Goal: Information Seeking & Learning: Check status

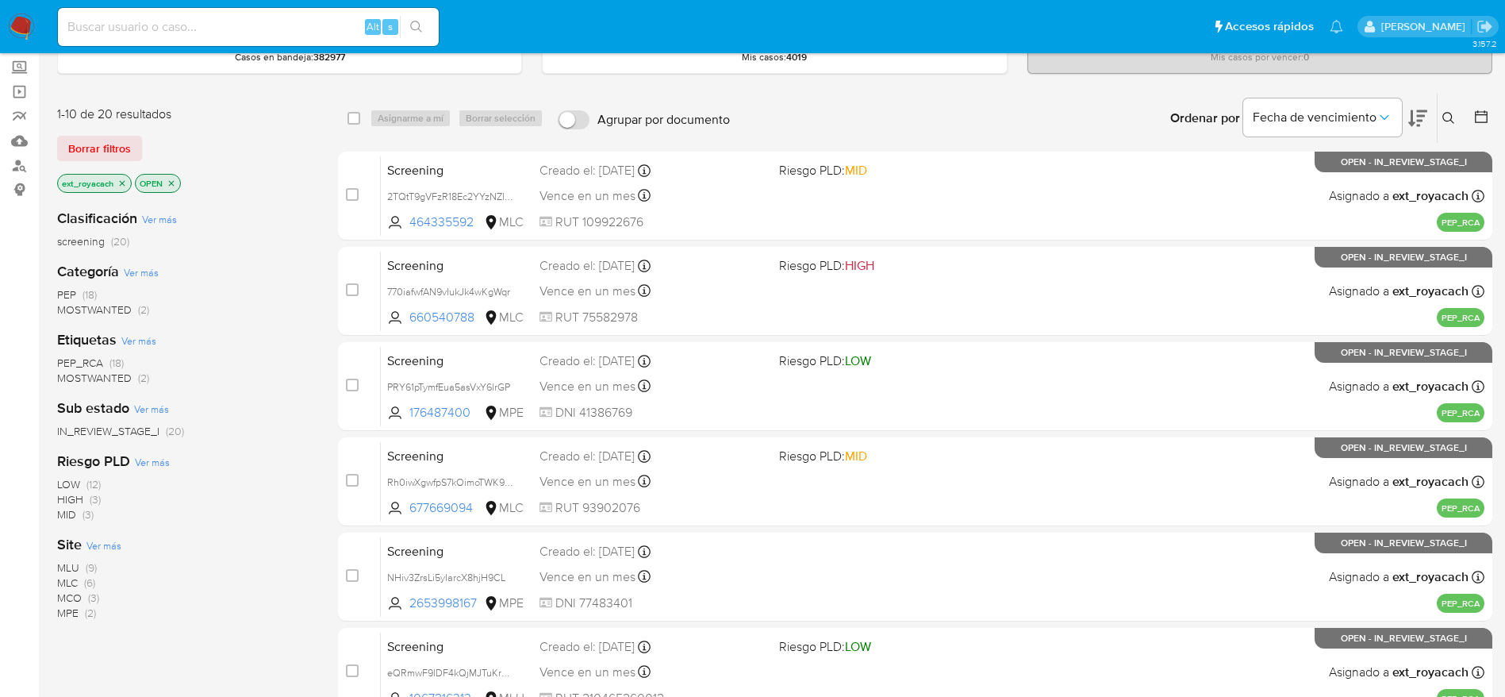
scroll to position [238, 0]
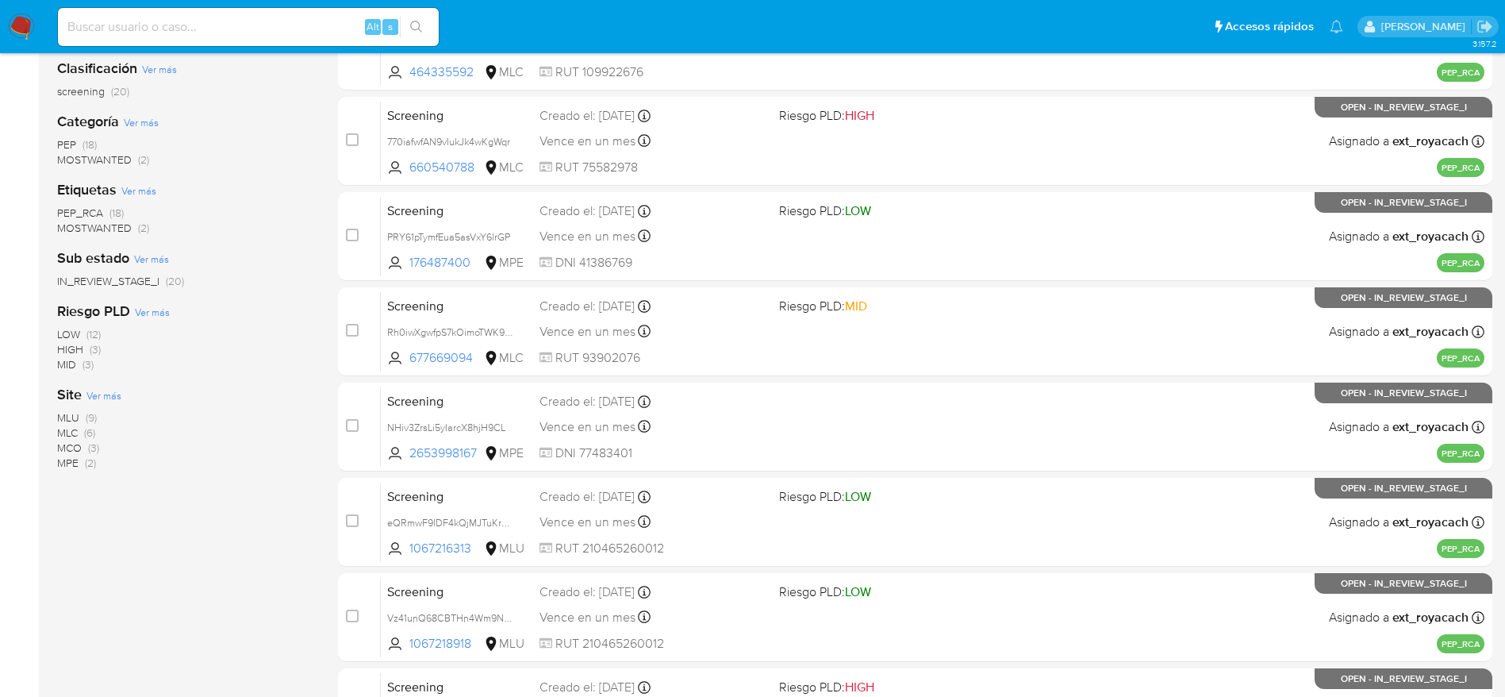
click at [78, 429] on span "MLC" at bounding box center [67, 432] width 21 height 16
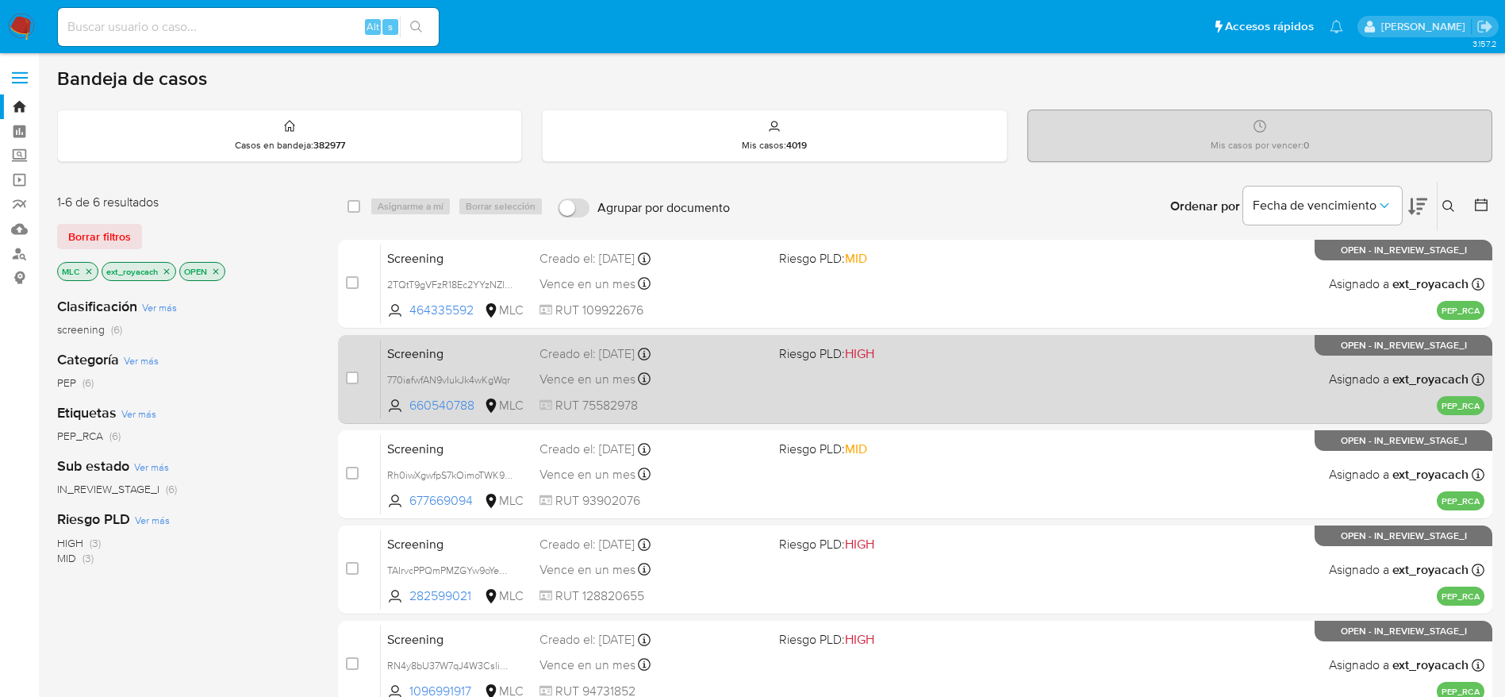
scroll to position [213, 0]
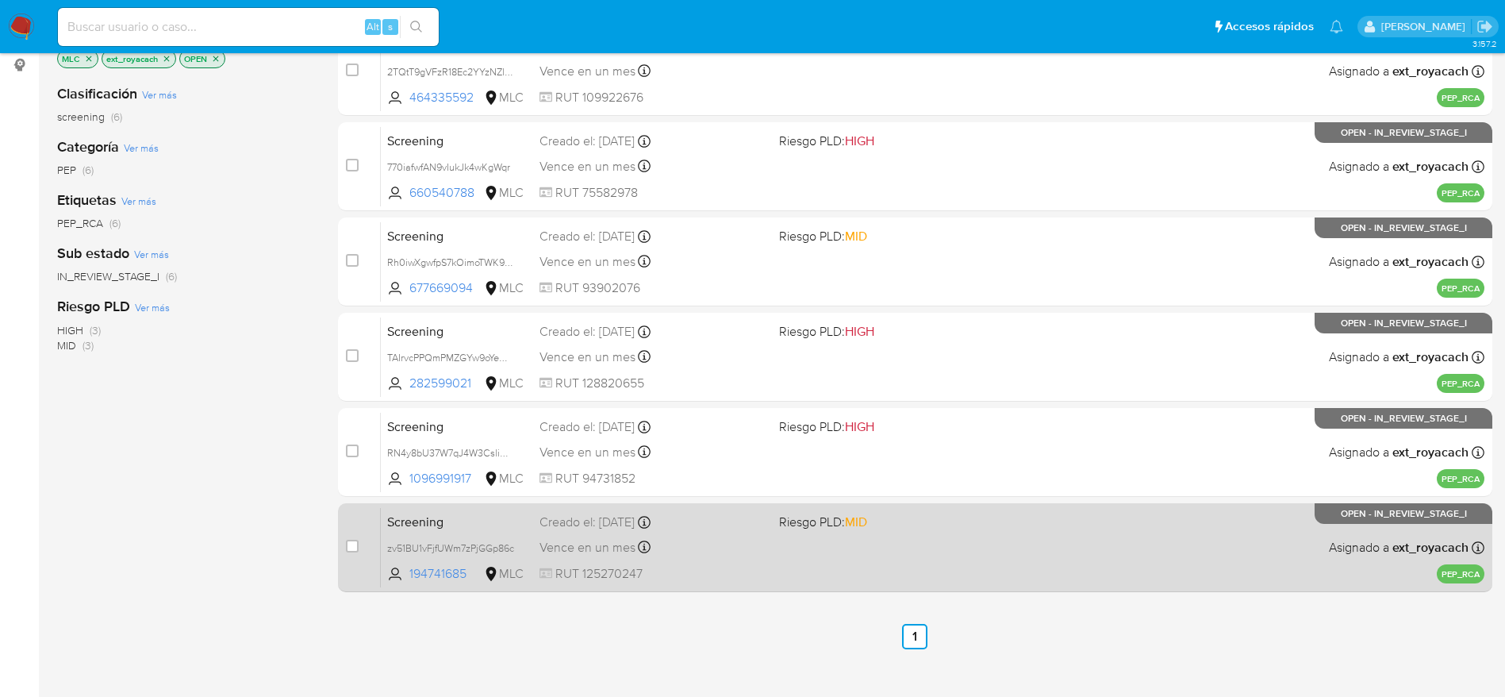
click at [777, 567] on div "Screening zv51BU1vFjfUWm7zPjGGp86c 194741685 MLC Riesgo PLD: MID Creado el: 01/…" at bounding box center [933, 547] width 1104 height 80
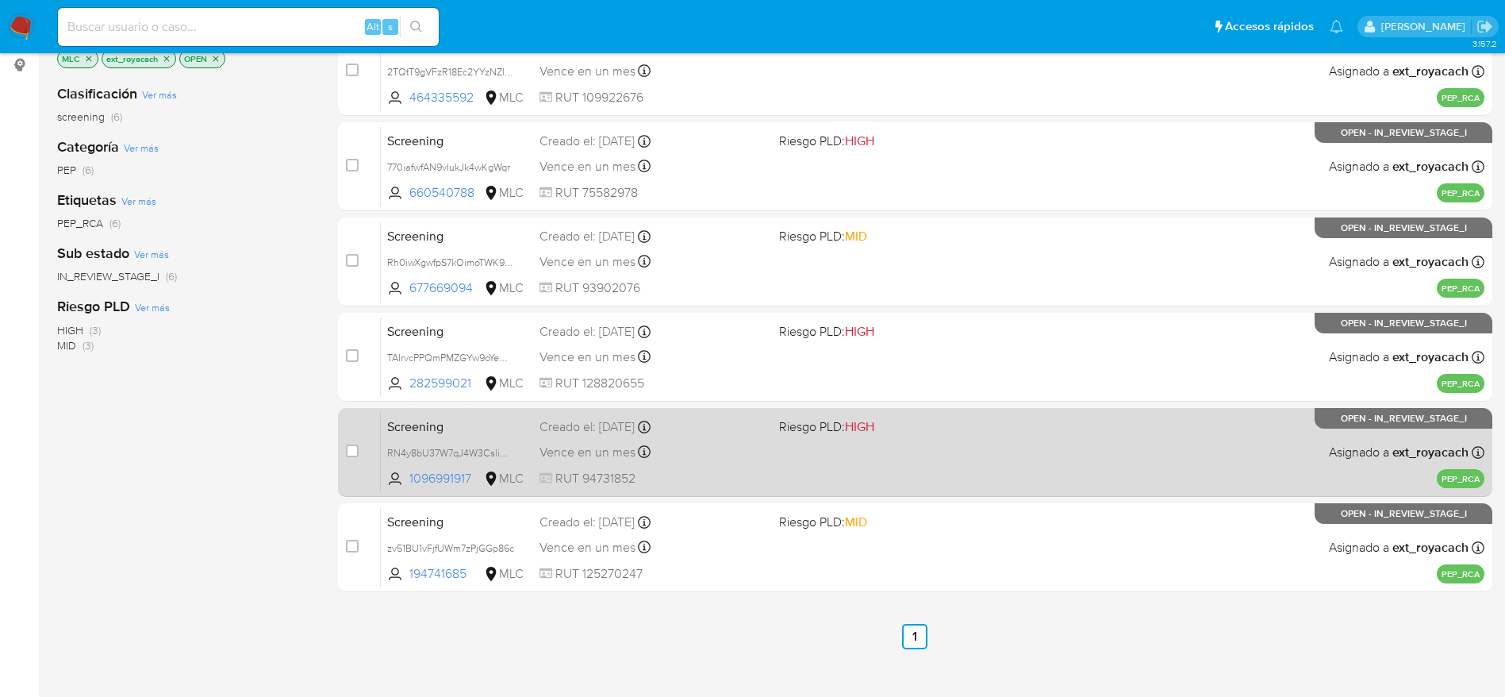
click at [785, 430] on span "Riesgo PLD: HIGH" at bounding box center [826, 425] width 95 height 17
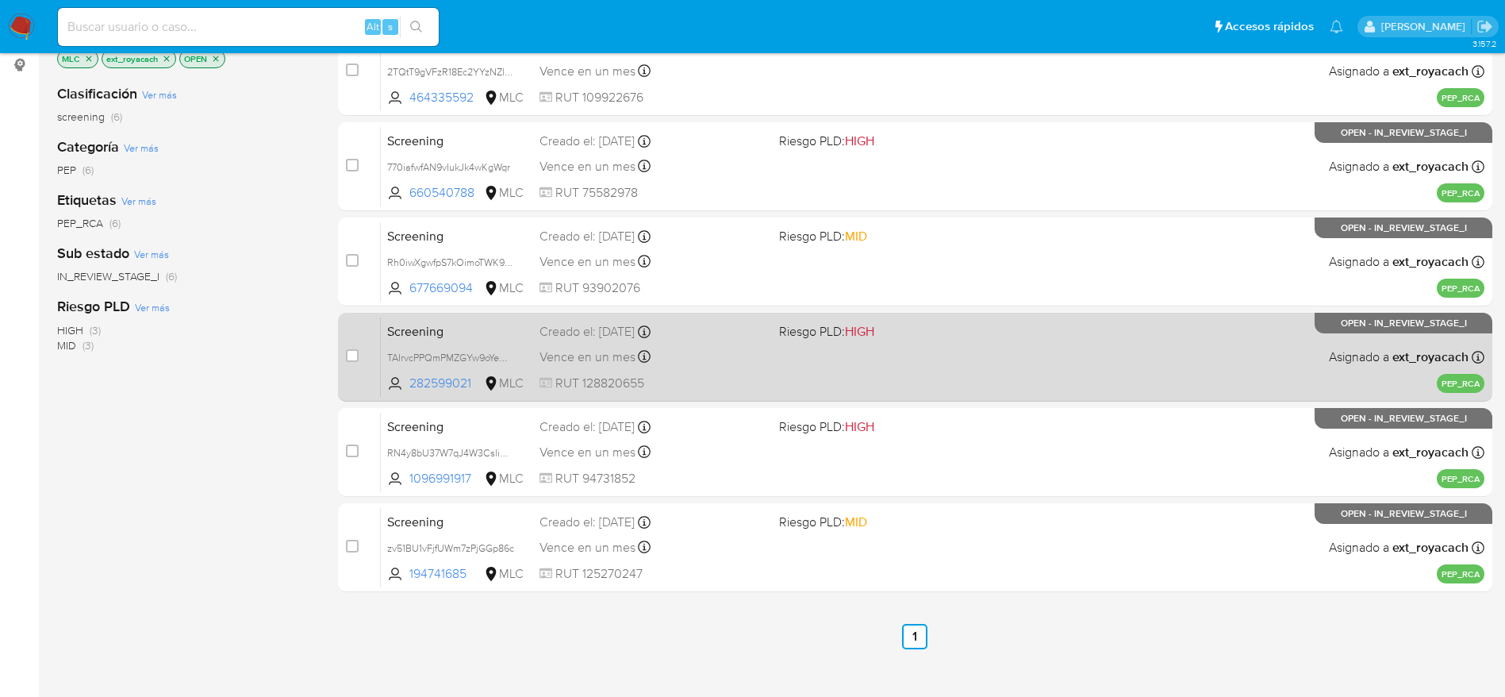
click at [667, 355] on div "Vence en un mes Vence el 01/10/2025 07:06:16" at bounding box center [652, 356] width 227 height 21
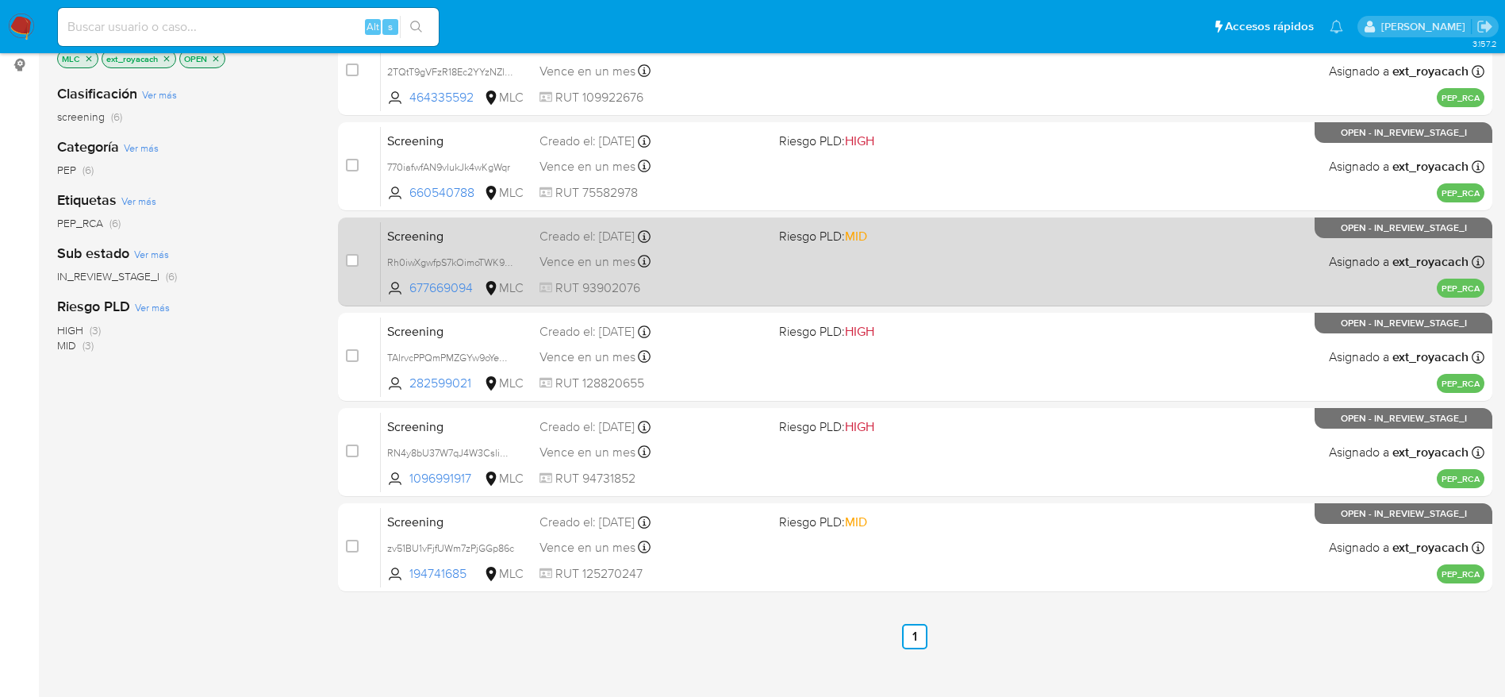
click at [742, 273] on div "Screening Rh0iwXgwfpS7kOimoTWK96cW 677669094 MLC Riesgo PLD: MID Creado el: 01/…" at bounding box center [933, 261] width 1104 height 80
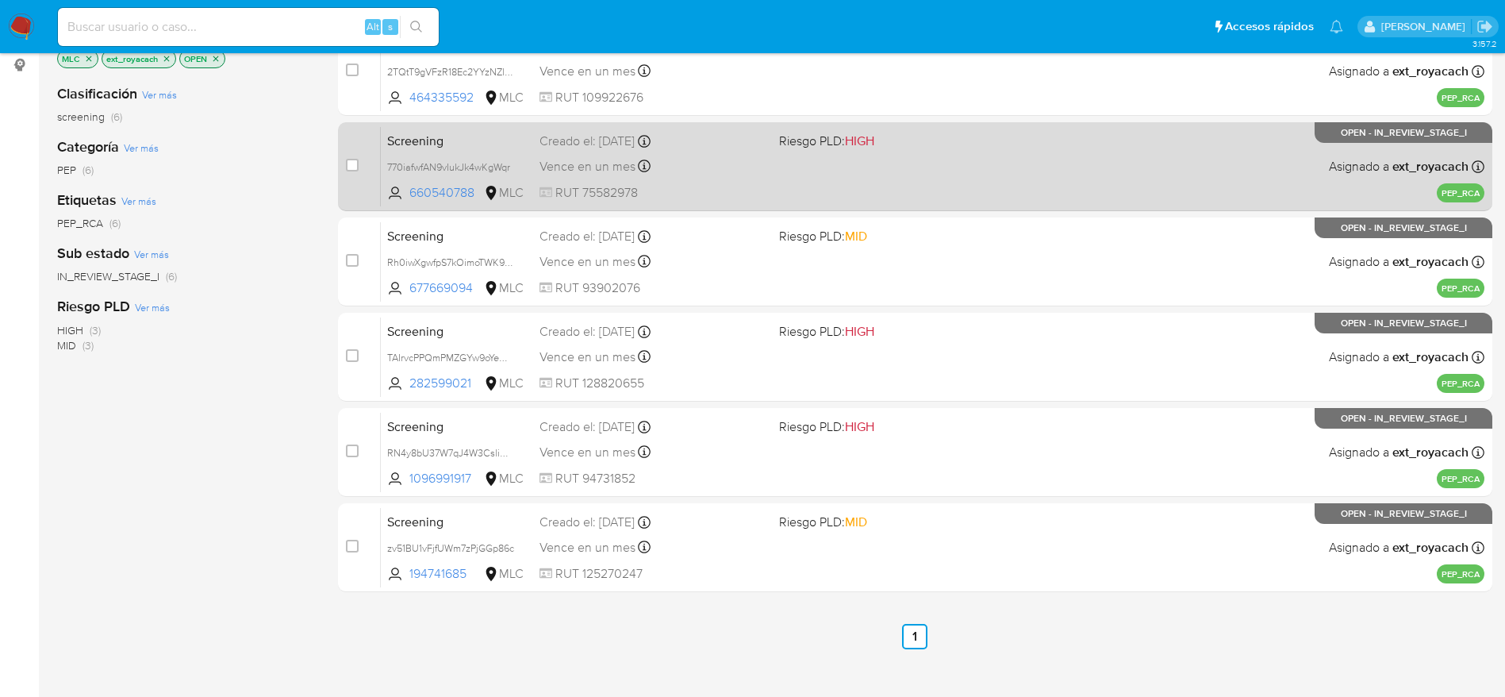
click at [689, 136] on div "Creado el: 01/09/2025 Creado el: 01/09/2025 21:25:35" at bounding box center [652, 140] width 227 height 17
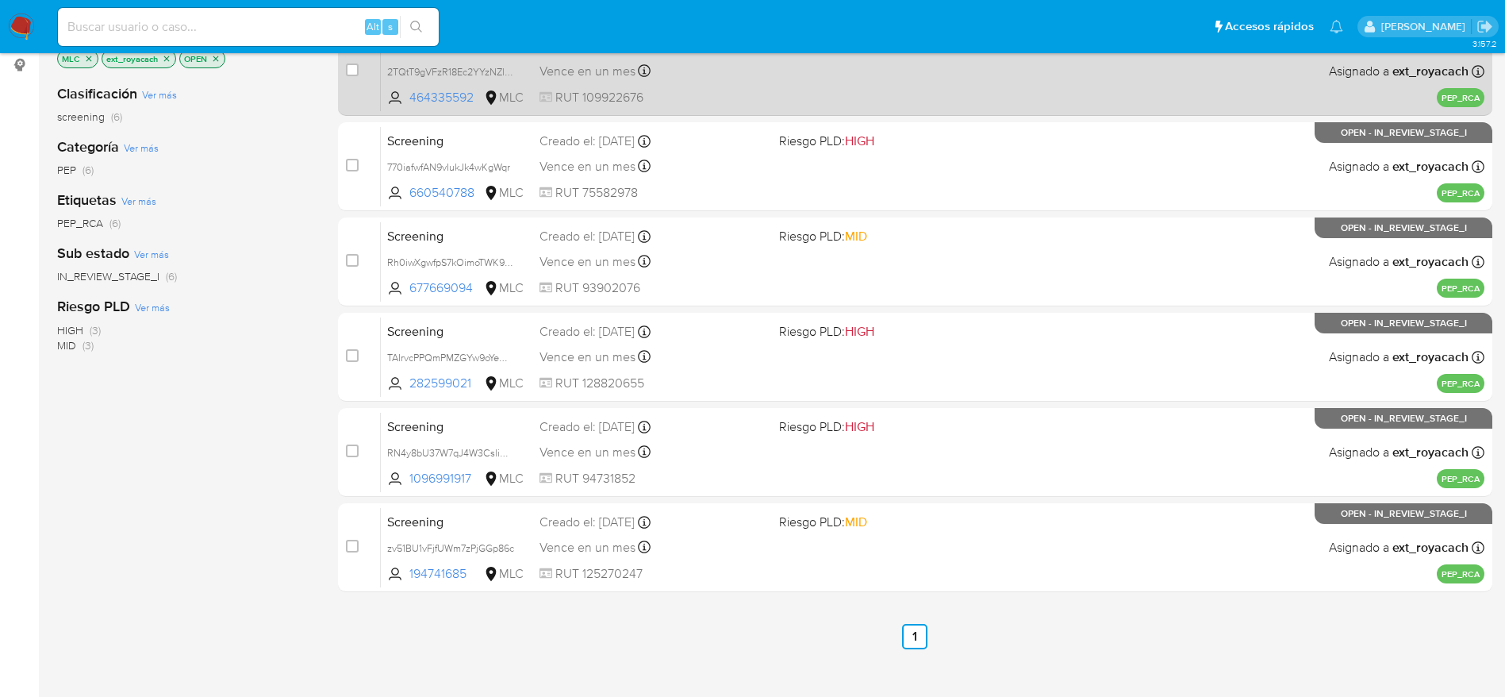
click at [873, 102] on div "Screening 2TQtT9gVFzR18Ec2YYzNZlxA 464335592 MLC Riesgo PLD: MID Creado el: 02/…" at bounding box center [933, 71] width 1104 height 80
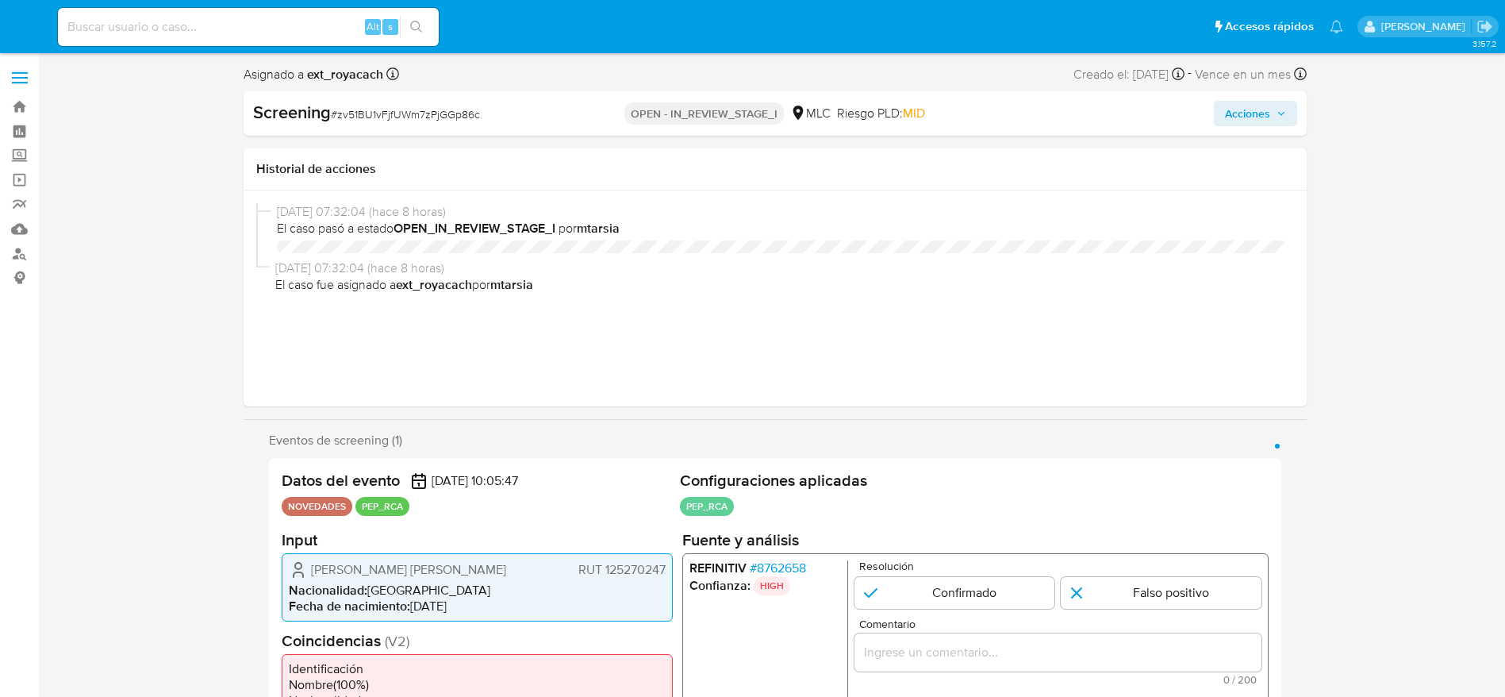
select select "10"
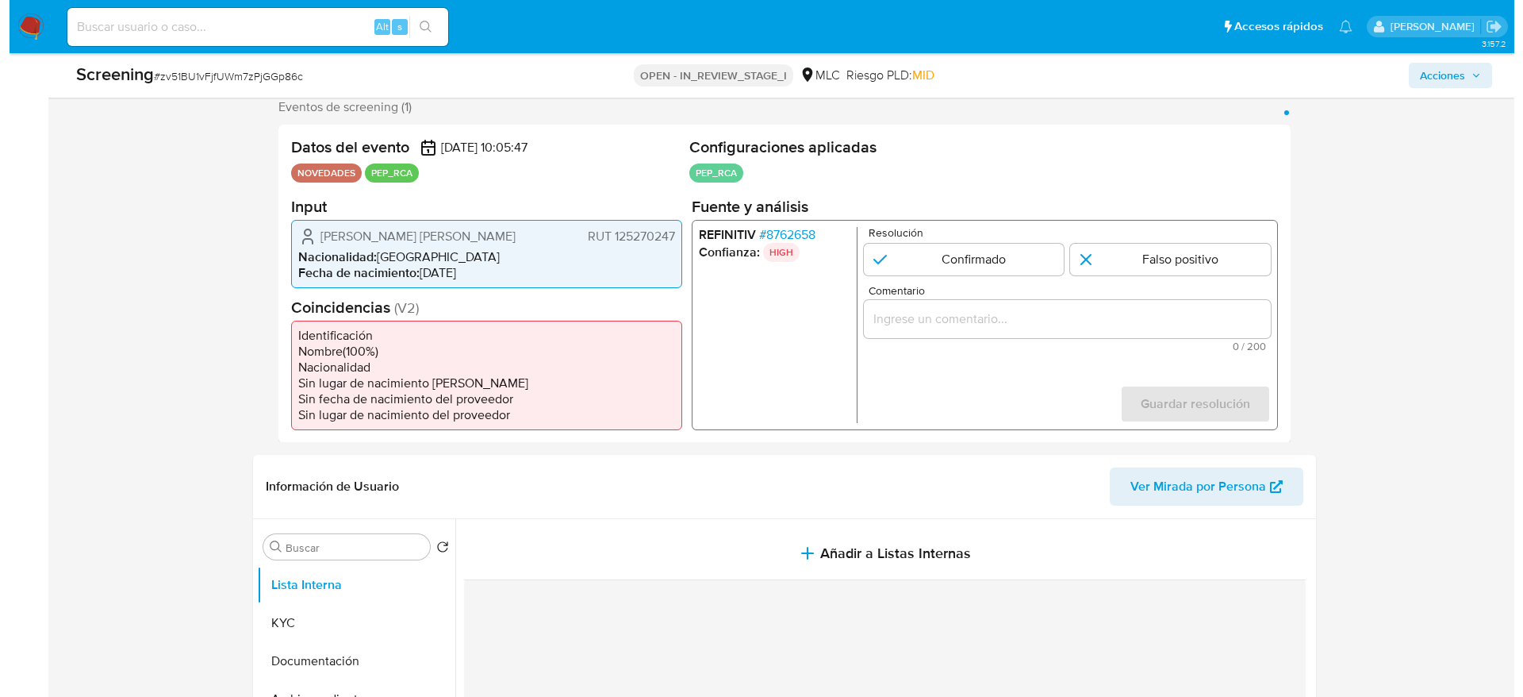
scroll to position [357, 0]
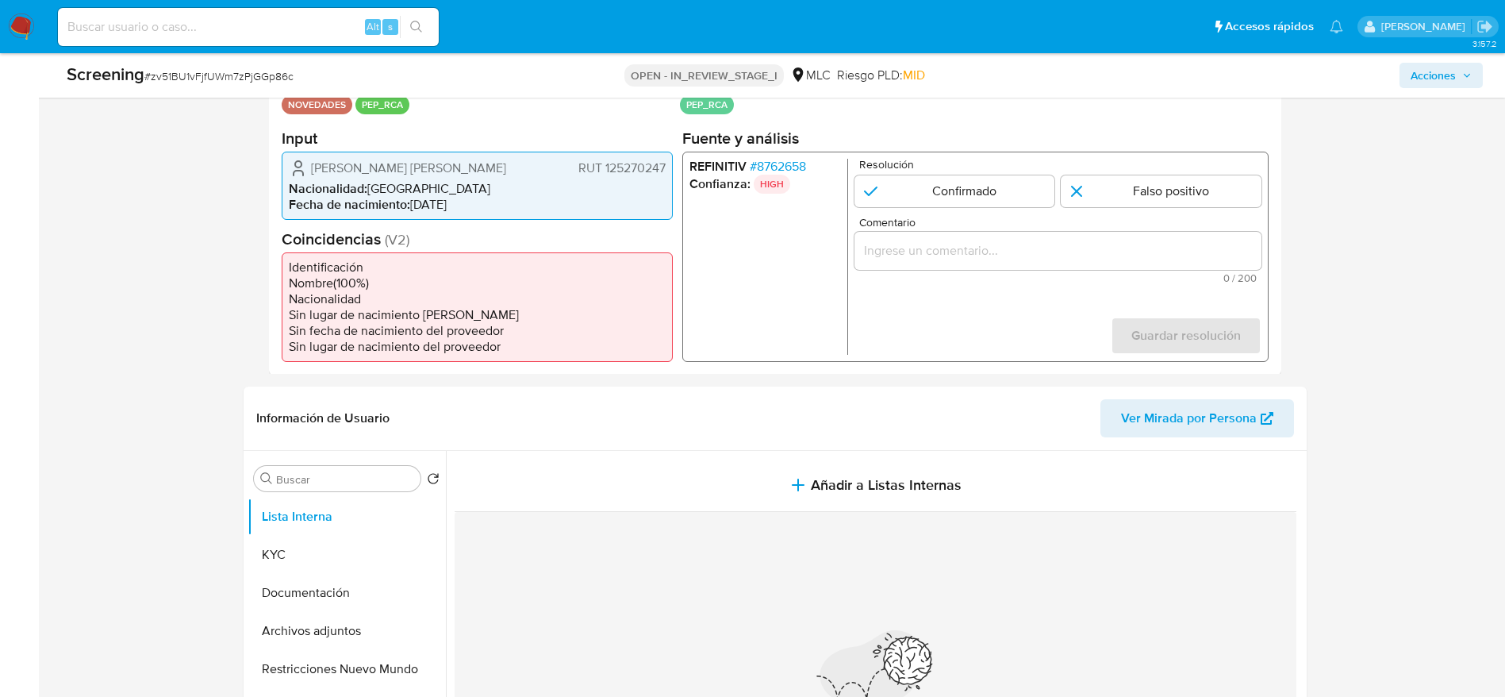
click at [804, 159] on span "# 8762658" at bounding box center [777, 166] width 56 height 16
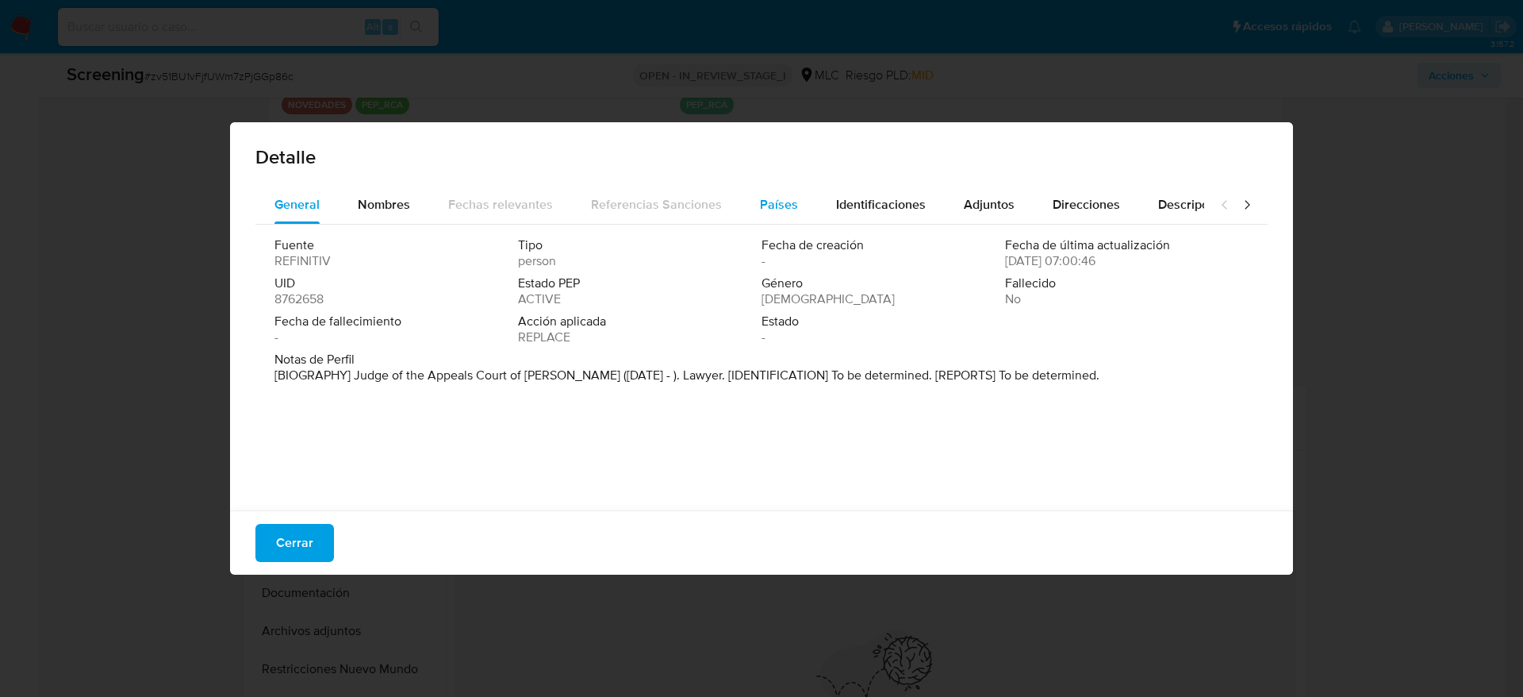
click at [762, 196] on span "Países" at bounding box center [779, 204] width 38 height 18
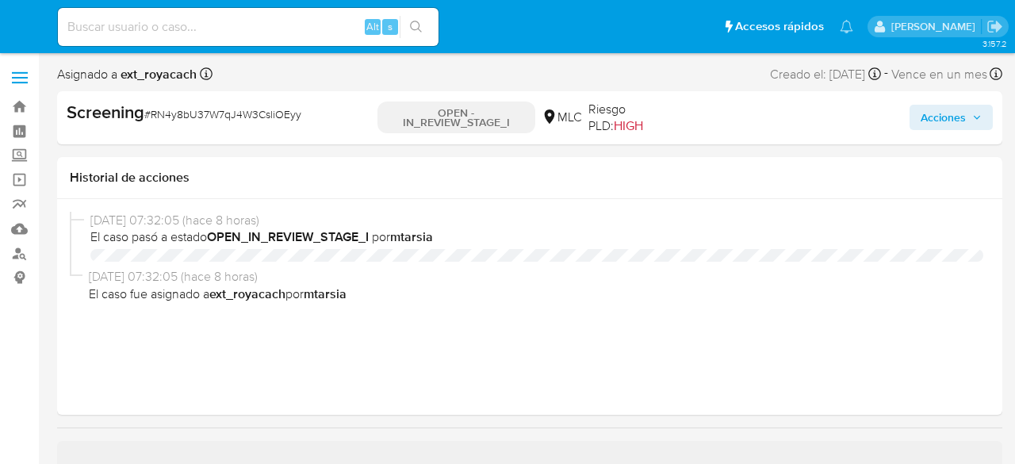
select select "10"
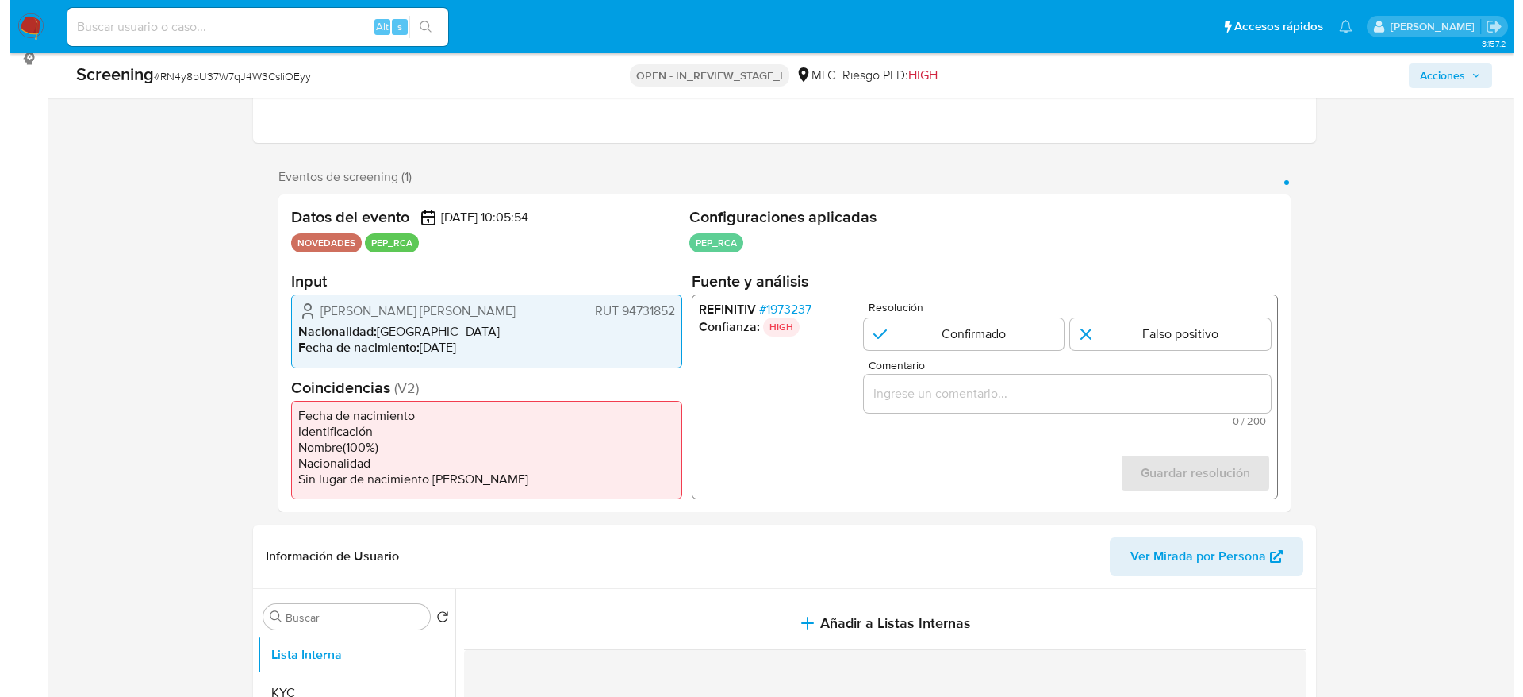
scroll to position [238, 0]
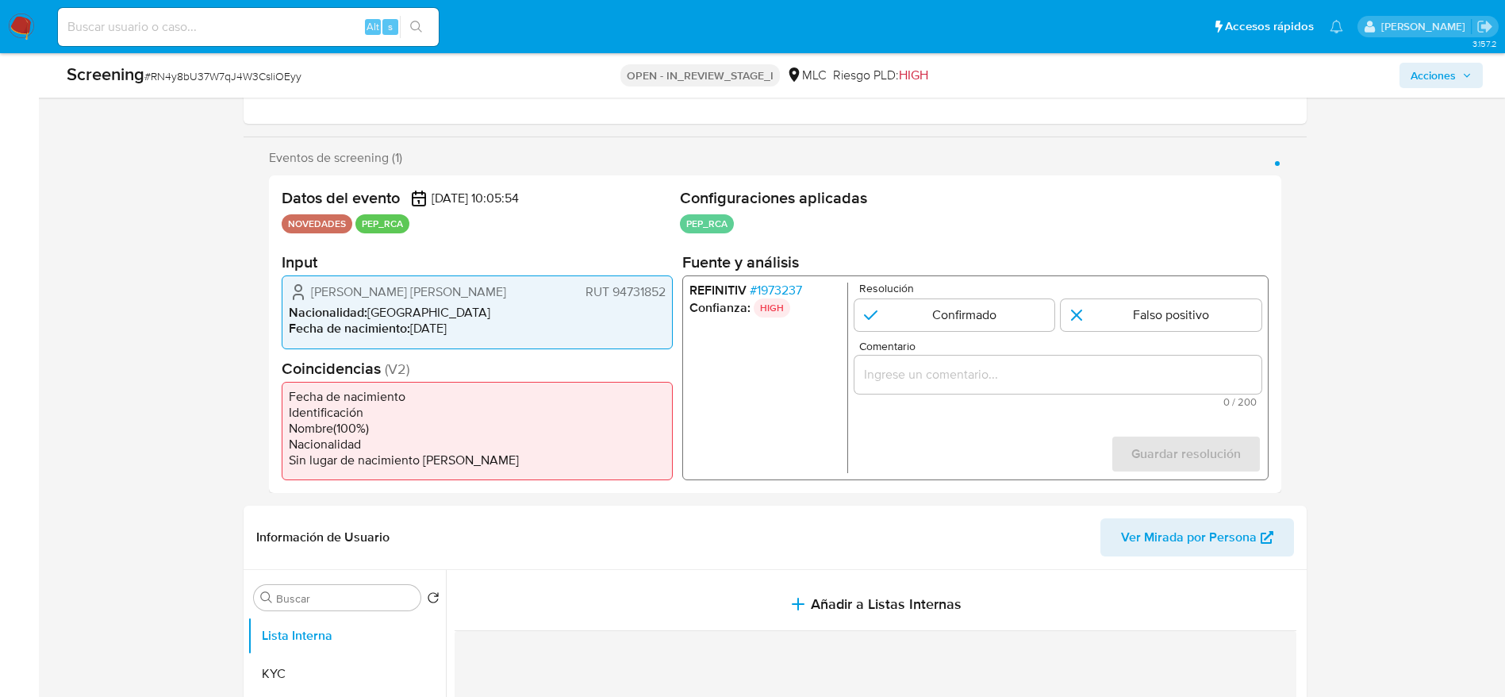
click at [796, 301] on li "Confianza: HIGH" at bounding box center [765, 307] width 152 height 19
click at [788, 286] on span "# 1973237" at bounding box center [775, 290] width 52 height 16
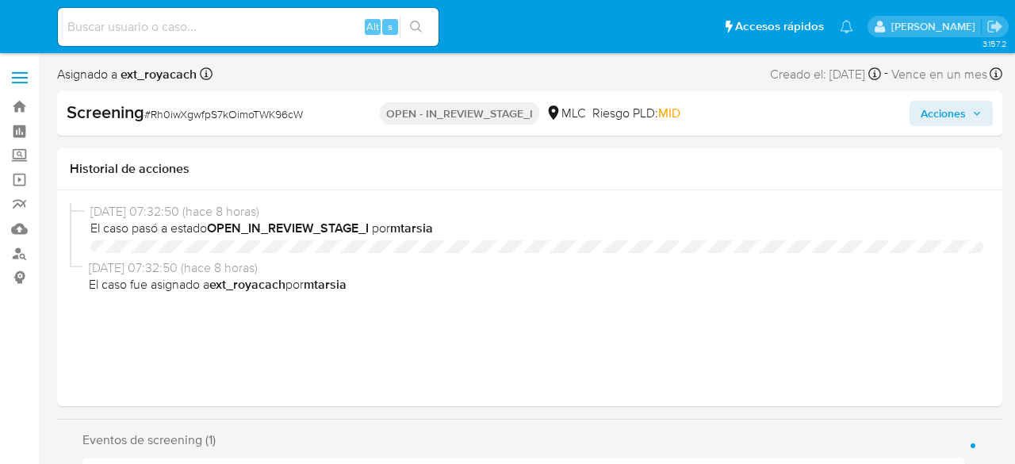
select select "10"
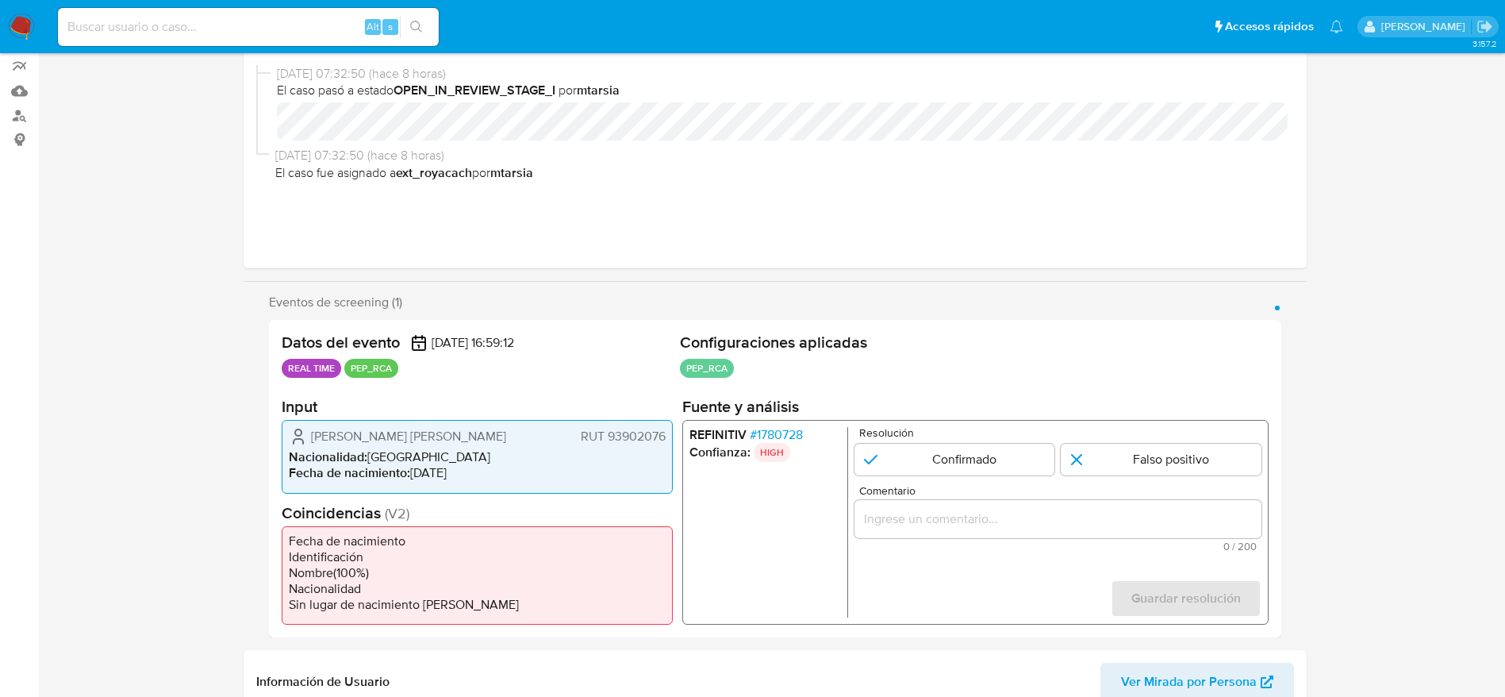
scroll to position [238, 0]
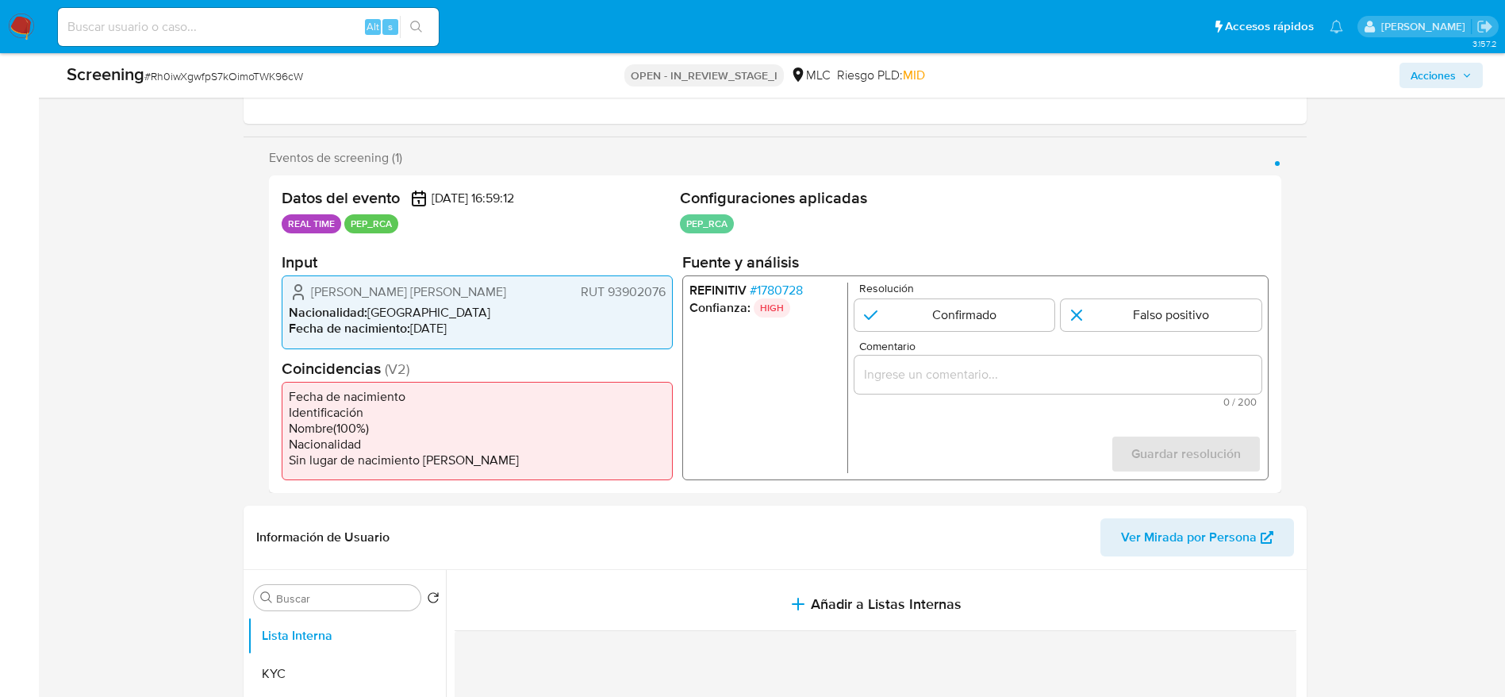
click at [802, 285] on span "# 1780728" at bounding box center [775, 290] width 53 height 16
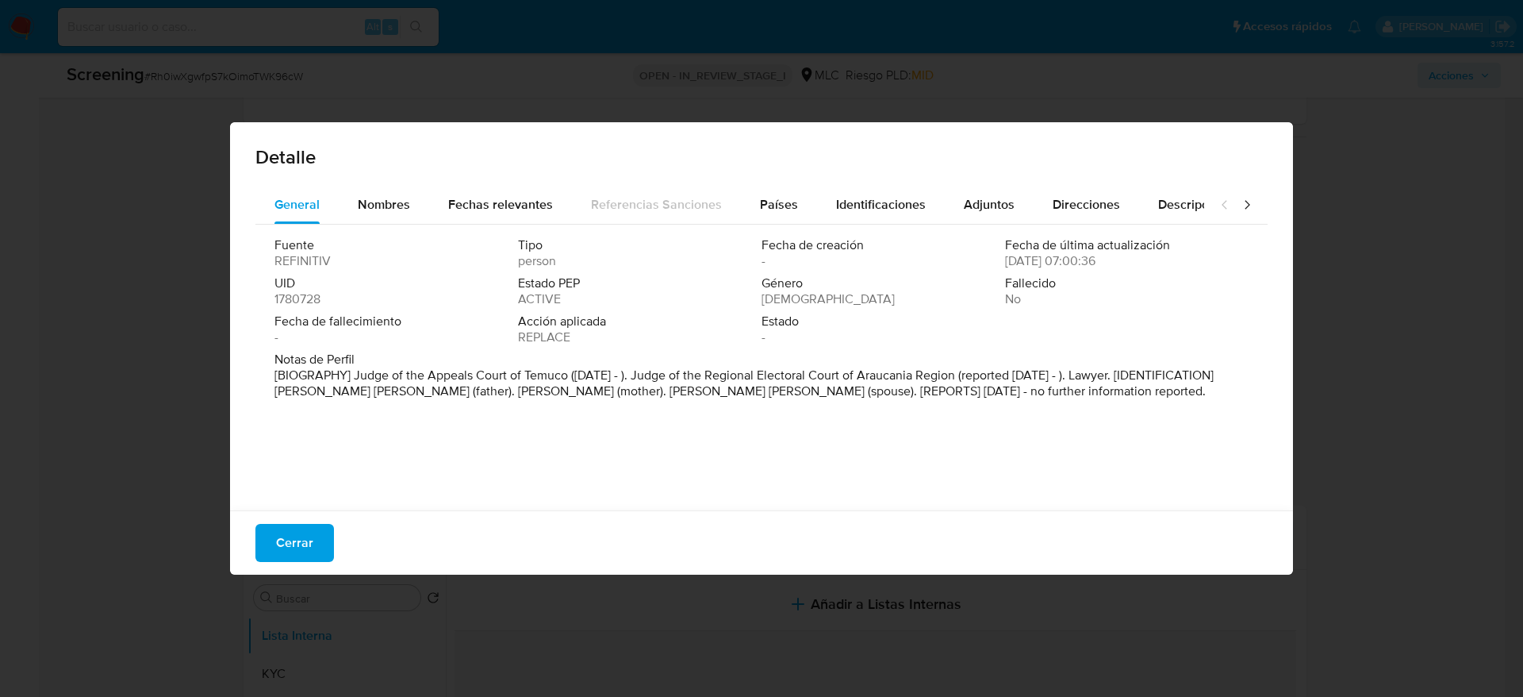
click at [247, 463] on div "Cerrar" at bounding box center [761, 542] width 1063 height 64
click at [263, 463] on button "Cerrar" at bounding box center [294, 543] width 79 height 38
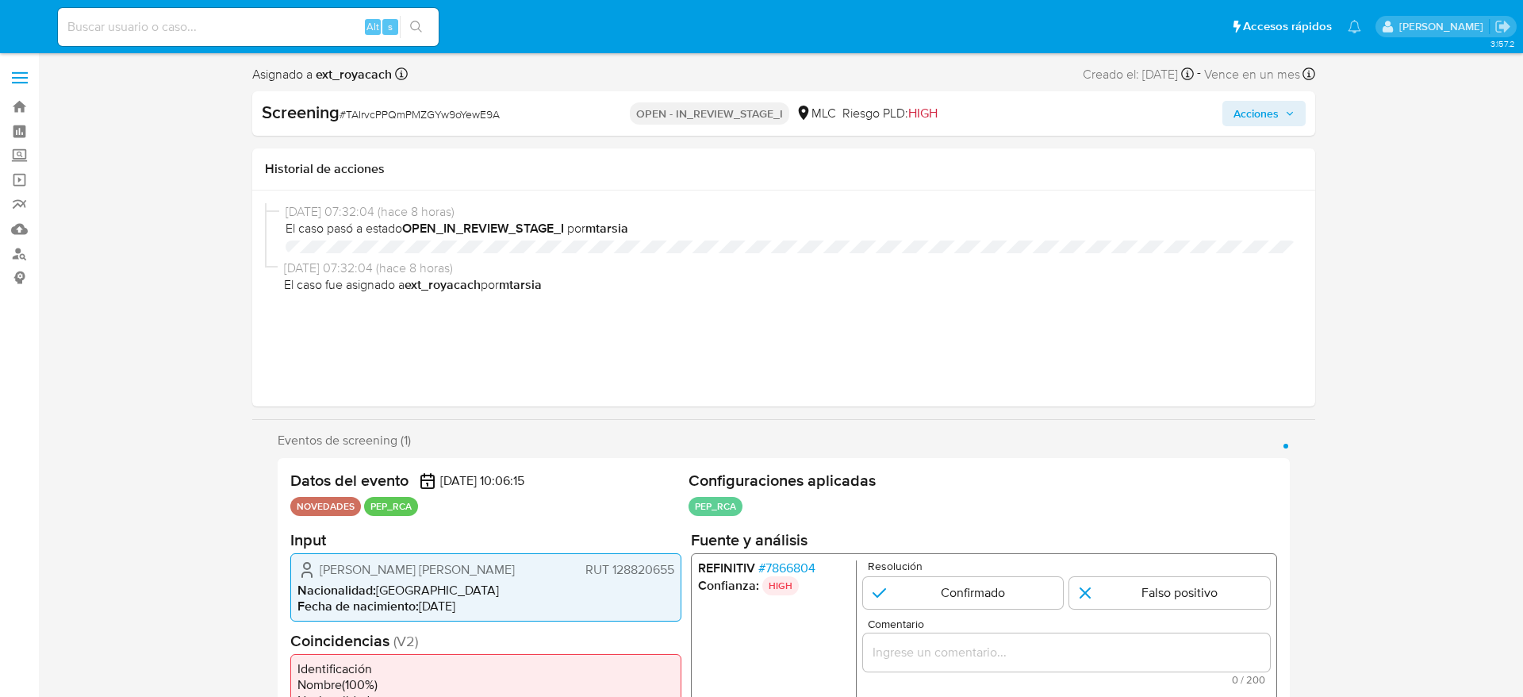
select select "10"
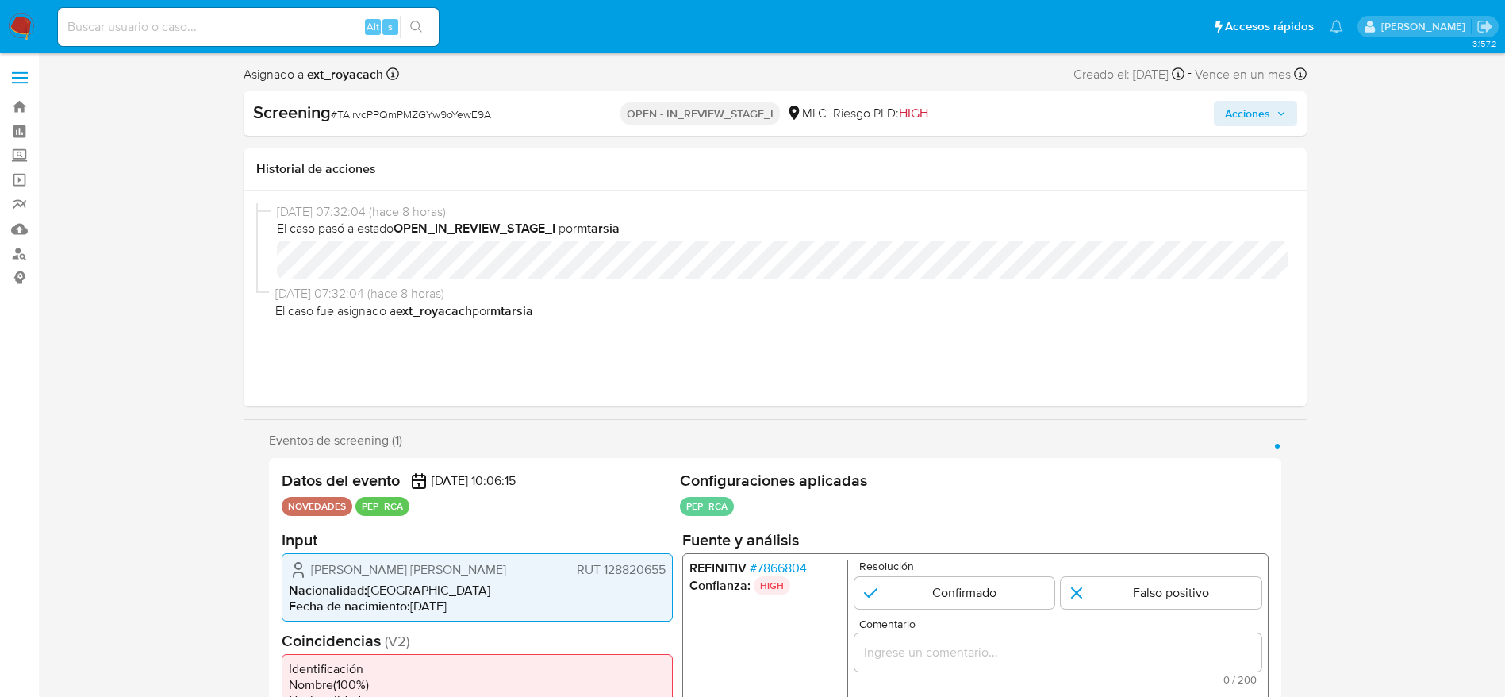
click at [784, 570] on span "# 7866804" at bounding box center [777, 567] width 57 height 16
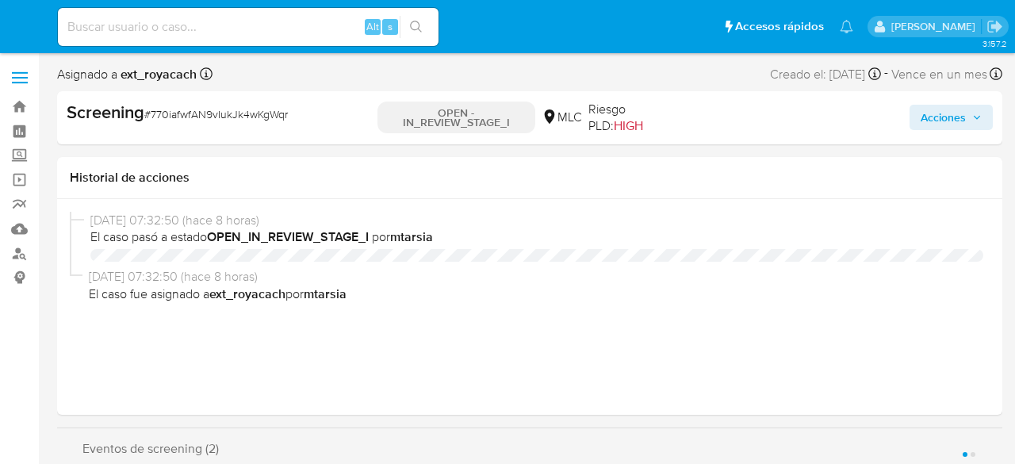
select select "10"
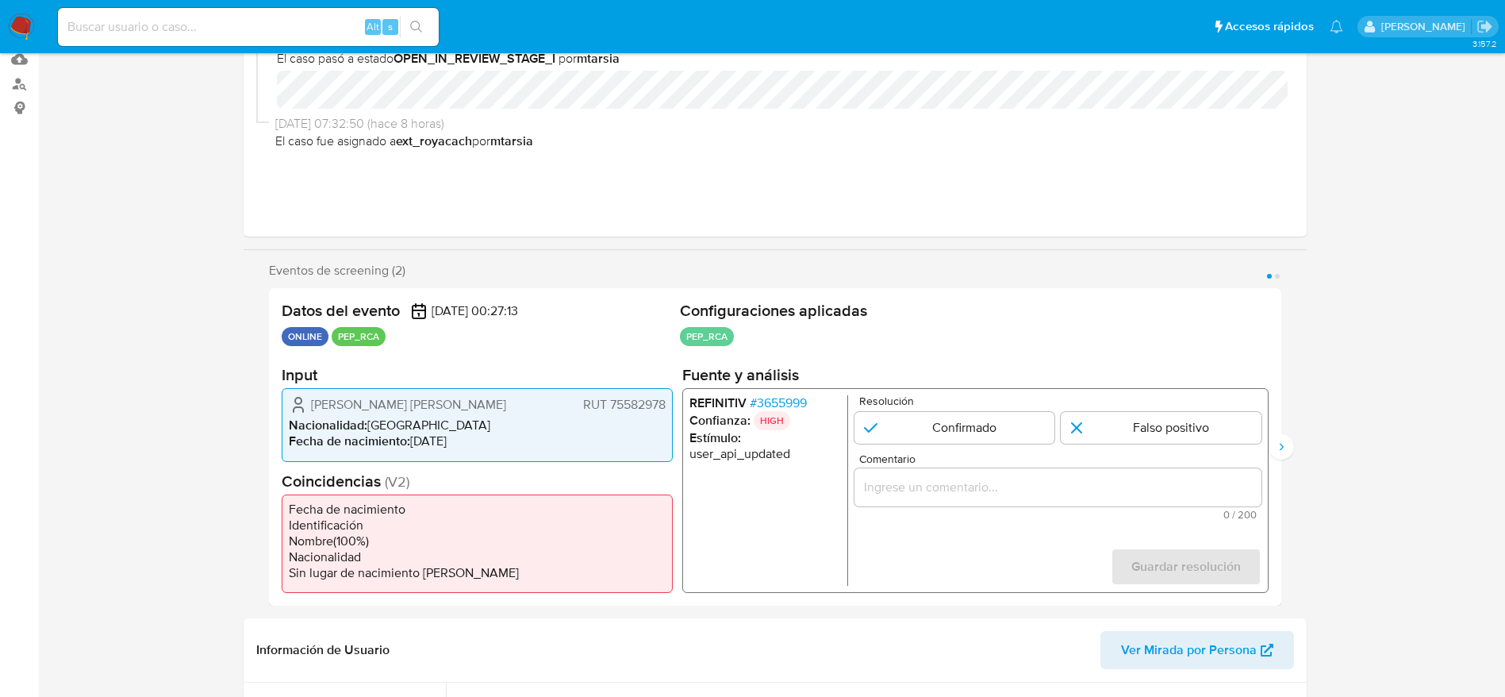
scroll to position [238, 0]
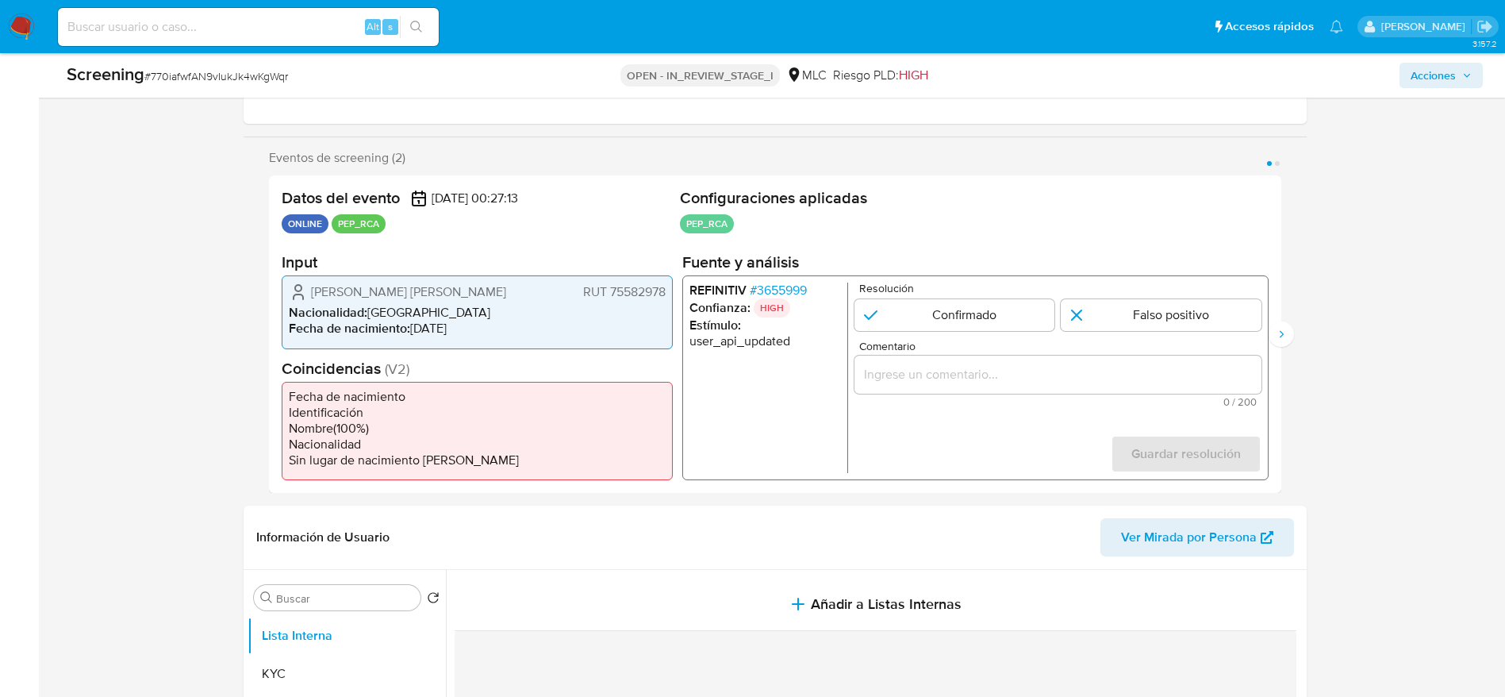
click at [763, 288] on span "# 3655999" at bounding box center [777, 290] width 57 height 16
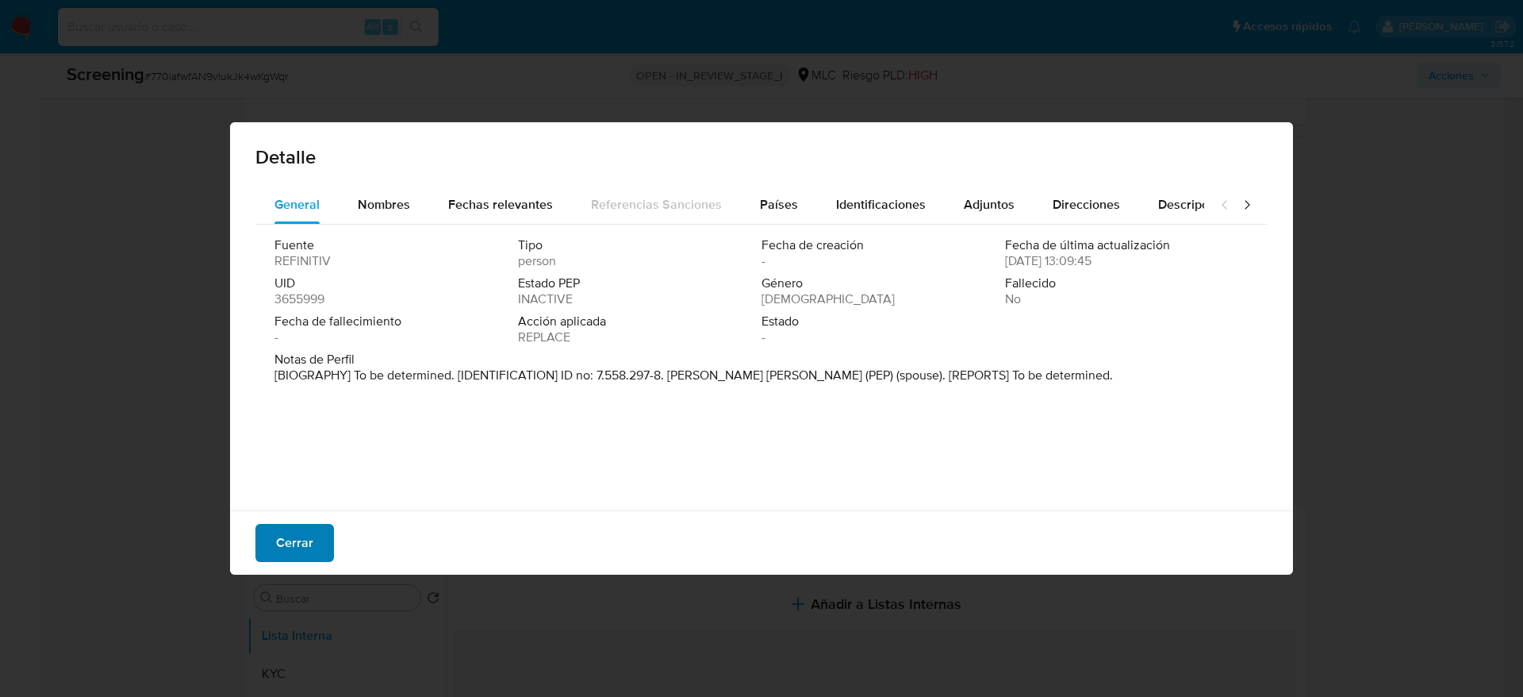
click at [291, 463] on span "Cerrar" at bounding box center [294, 542] width 37 height 35
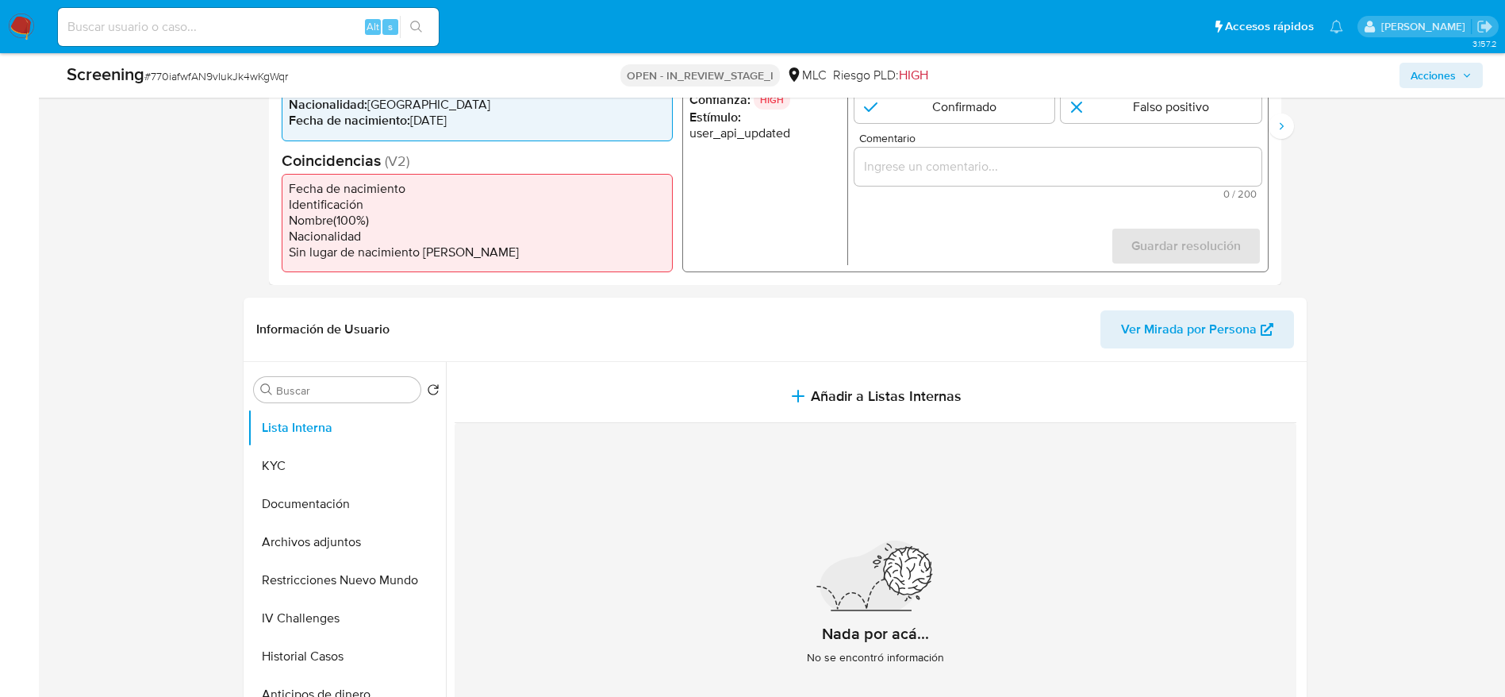
scroll to position [357, 0]
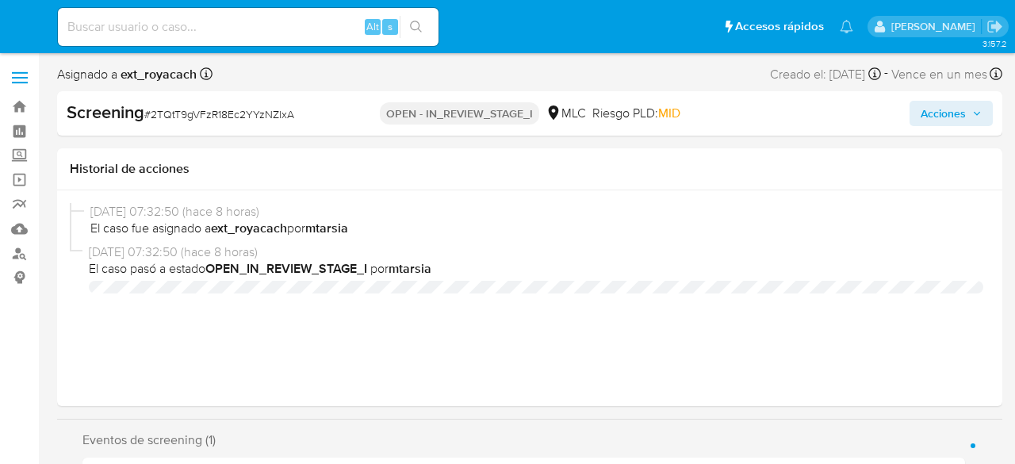
select select "10"
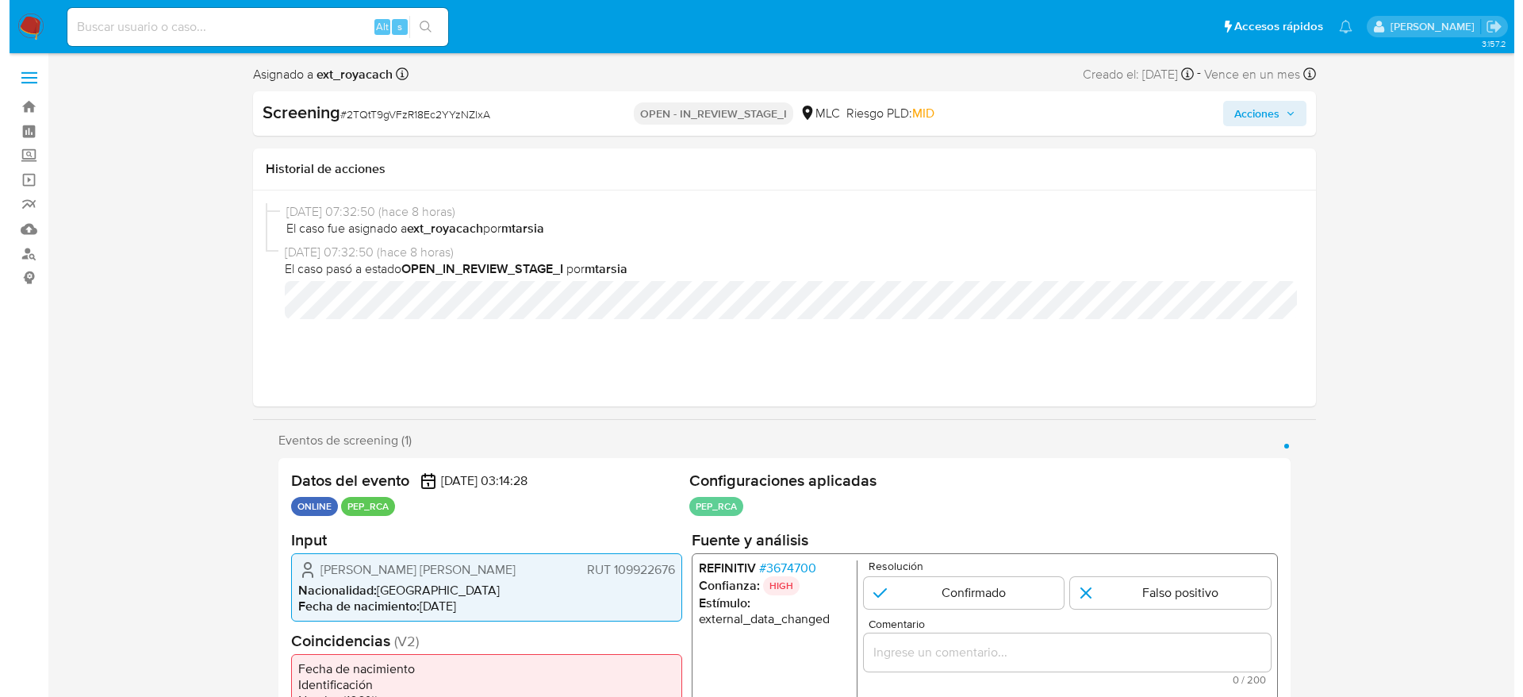
scroll to position [357, 0]
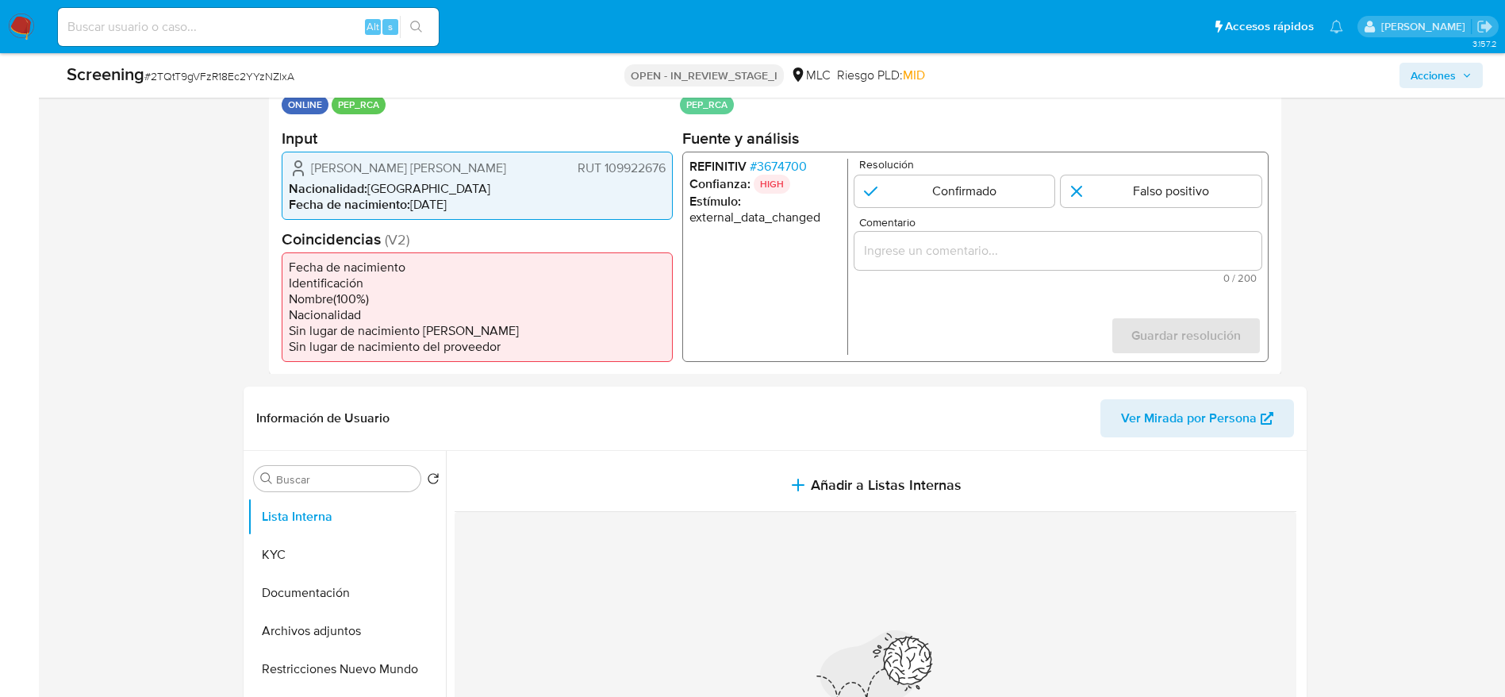
click at [763, 183] on p "HIGH" at bounding box center [771, 183] width 36 height 19
click at [776, 163] on span "# 3674700" at bounding box center [777, 166] width 57 height 16
